Goal: Task Accomplishment & Management: Manage account settings

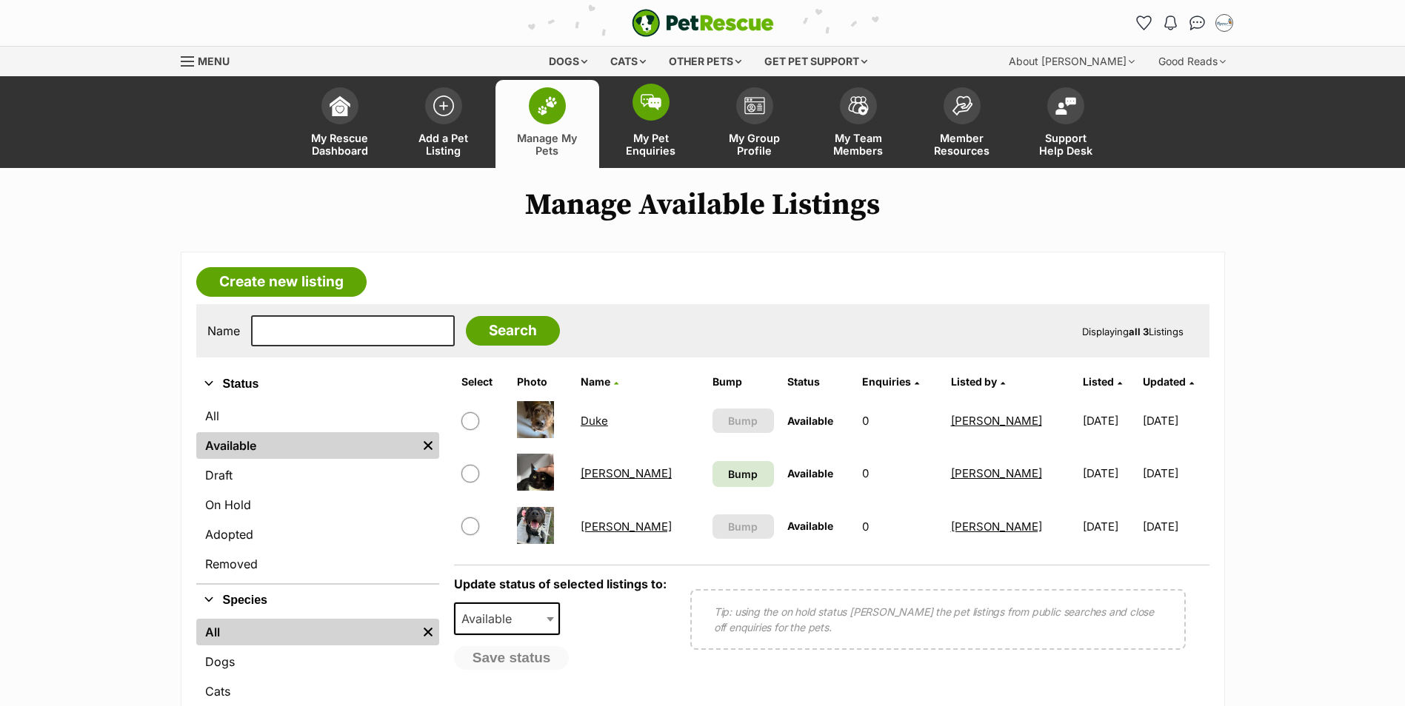
click at [663, 101] on span at bounding box center [650, 102] width 37 height 37
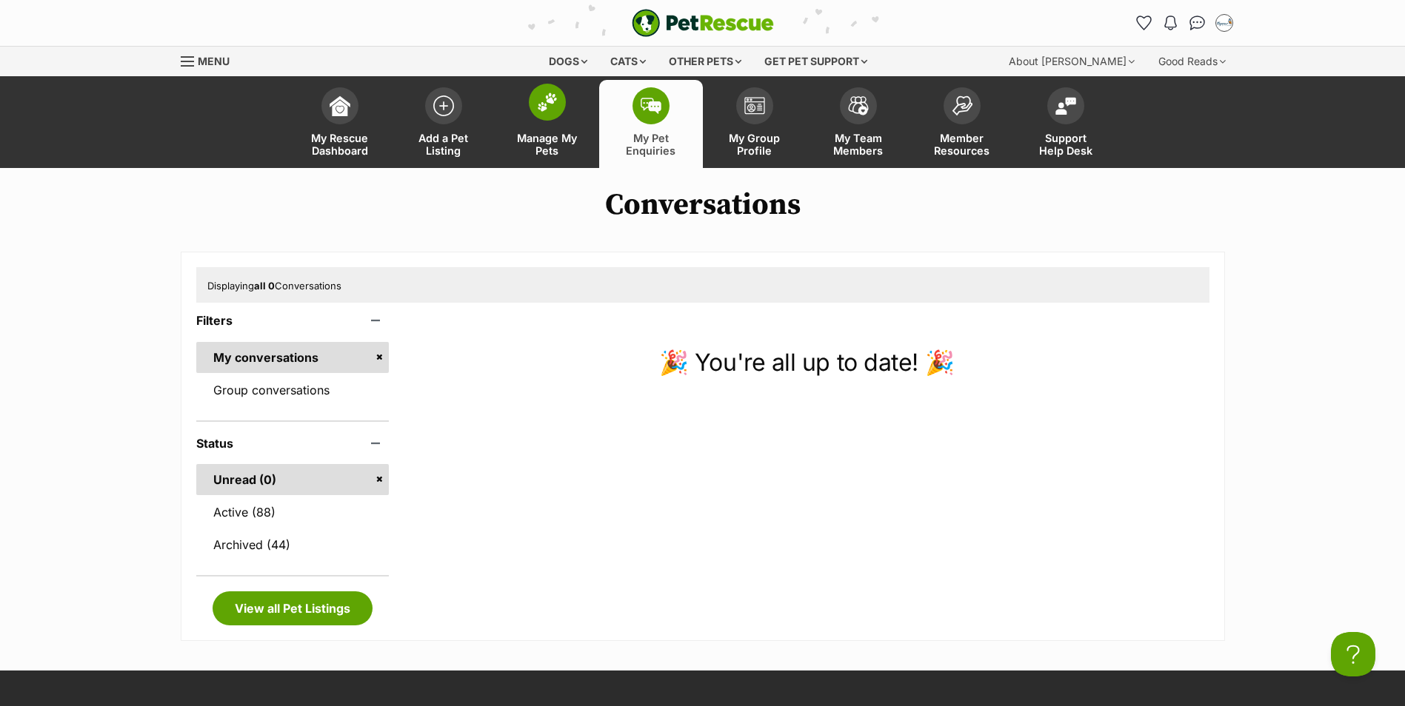
click at [545, 106] on img at bounding box center [547, 102] width 21 height 19
